Goal: Communication & Community: Answer question/provide support

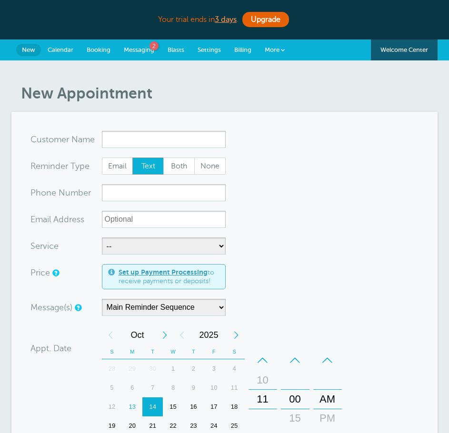
click at [137, 45] on link "Messaging 2" at bounding box center [139, 49] width 44 height 21
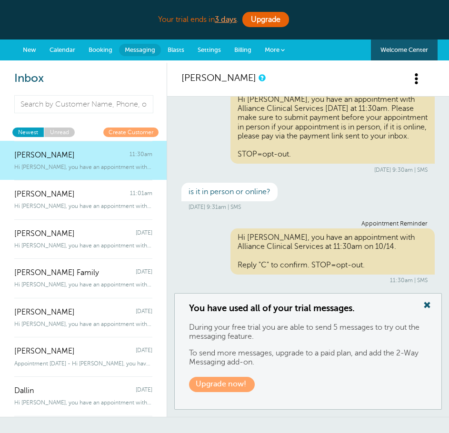
click at [276, 48] on span "More" at bounding box center [271, 49] width 15 height 7
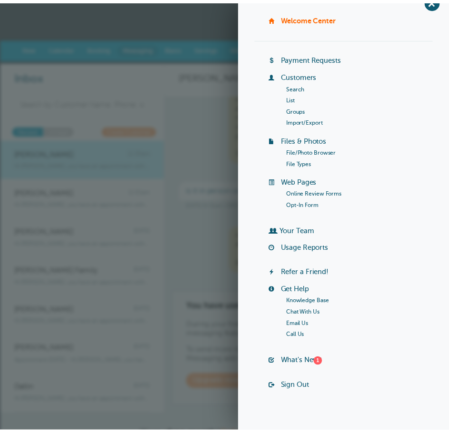
scroll to position [27, 0]
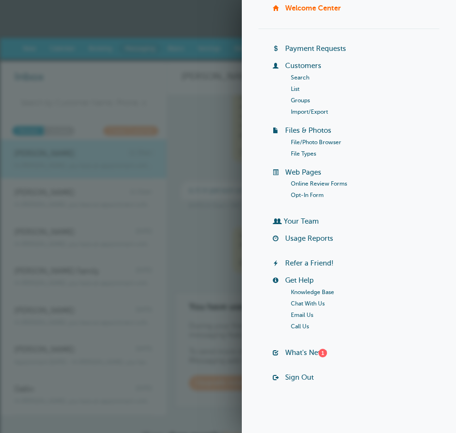
click at [166, 150] on div "Inbox Message Sort: Newest Unread Create Customer Conner Weiss 11:30am Hi Conne…" at bounding box center [83, 238] width 167 height 354
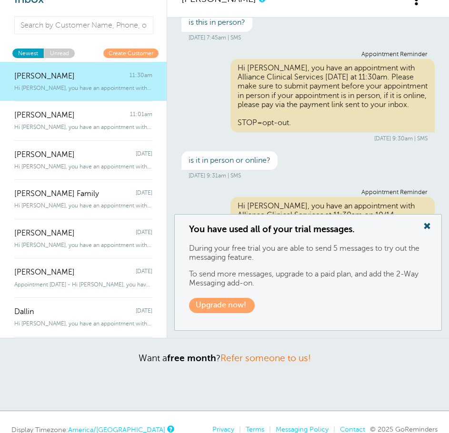
scroll to position [0, 0]
